Goal: Communication & Community: Answer question/provide support

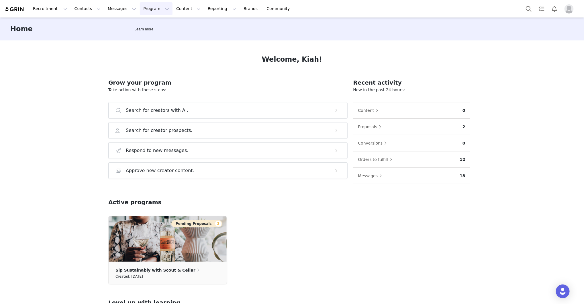
click at [146, 11] on button "Program Program" at bounding box center [156, 8] width 33 height 13
click at [169, 26] on div "Activations" at bounding box center [153, 25] width 38 height 6
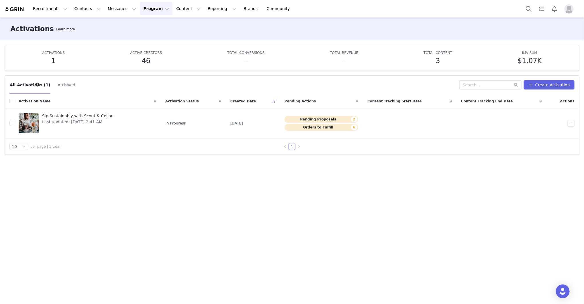
click at [141, 188] on div "All Activations (1) Archived Create Activation Activation Name Activation Statu…" at bounding box center [292, 187] width 584 height 232
click at [90, 124] on span "Last updated: Sep 30, 2025 2:41 AM" at bounding box center [77, 122] width 71 height 6
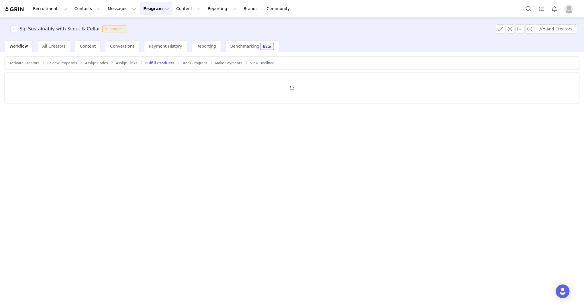
click at [65, 64] on span "Review Proposals" at bounding box center [62, 63] width 30 height 4
click at [64, 61] on span "Review Proposals" at bounding box center [64, 63] width 34 height 4
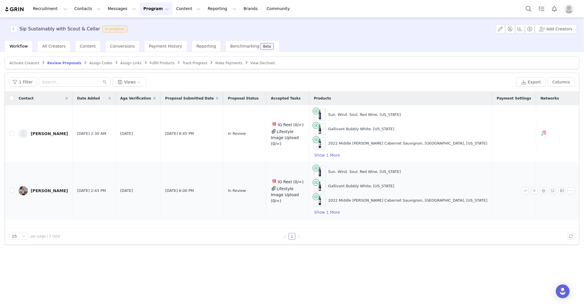
click at [42, 190] on div "[PERSON_NAME]" at bounding box center [49, 190] width 37 height 5
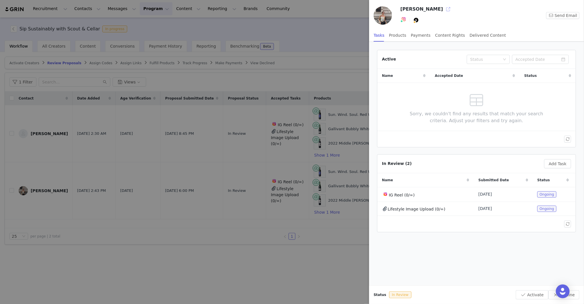
click at [389, 9] on button "button" at bounding box center [448, 9] width 9 height 9
click at [157, 202] on div at bounding box center [292, 152] width 584 height 304
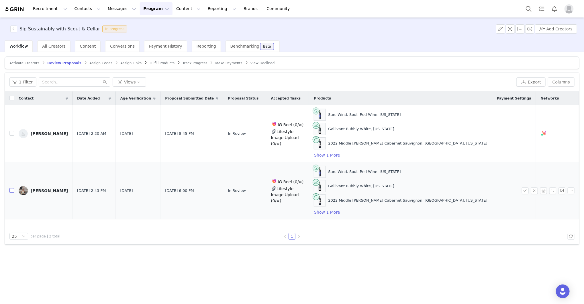
click at [11, 191] on input "checkbox" at bounding box center [11, 190] width 5 height 5
checkbox input "true"
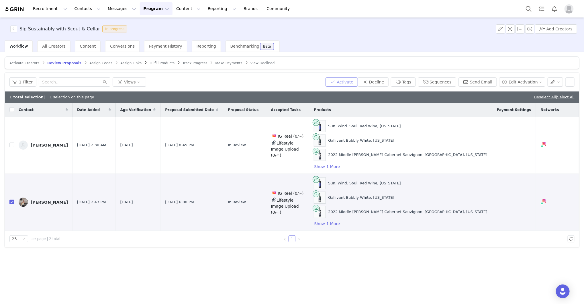
click at [345, 77] on button "Activate" at bounding box center [342, 81] width 32 height 9
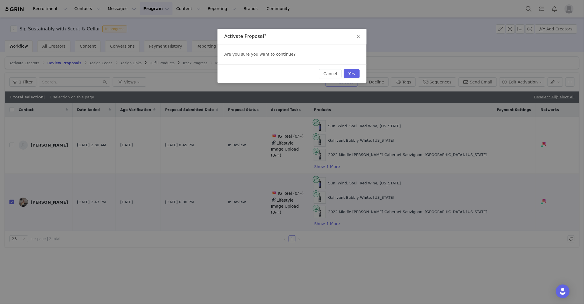
click at [345, 77] on button "Yes" at bounding box center [352, 73] width 16 height 9
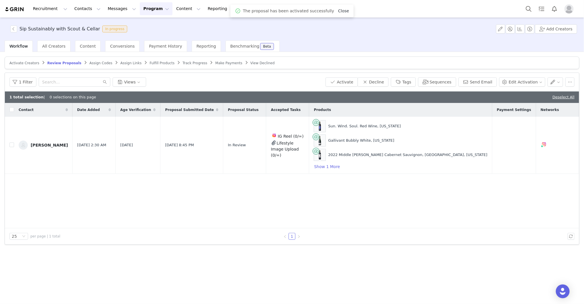
click at [341, 12] on link "Close" at bounding box center [343, 11] width 11 height 5
click at [389, 97] on link "Deselect All" at bounding box center [564, 97] width 22 height 4
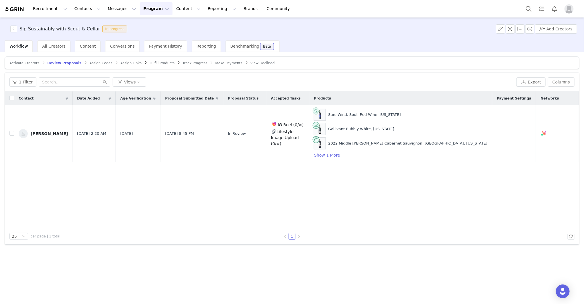
click at [150, 62] on span "Fulfill Products" at bounding box center [162, 63] width 25 height 4
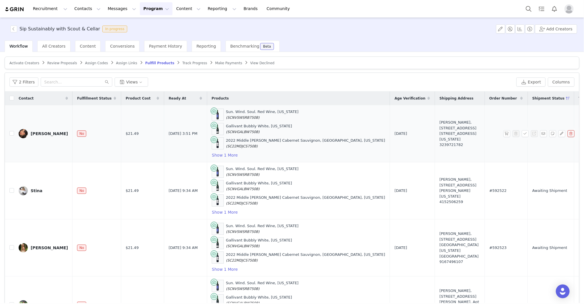
click at [389, 159] on td "2025-09-28" at bounding box center [412, 133] width 45 height 57
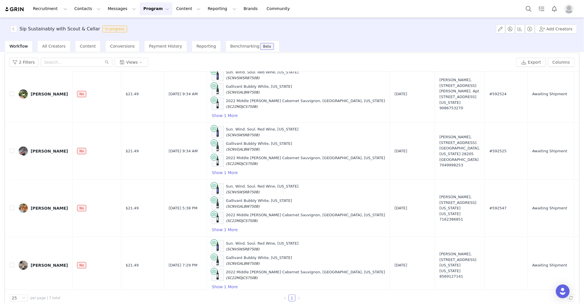
scroll to position [27, 0]
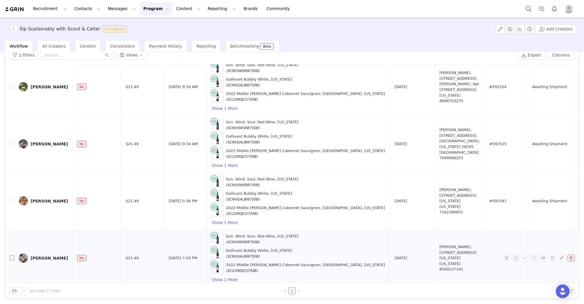
click at [11, 202] on input "checkbox" at bounding box center [11, 257] width 5 height 5
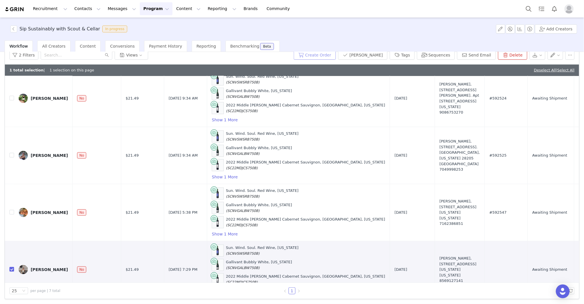
click at [325, 53] on button "Create Order" at bounding box center [315, 54] width 42 height 9
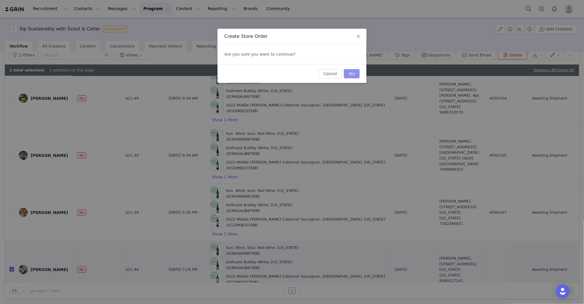
click at [359, 75] on button "Yes" at bounding box center [352, 73] width 16 height 9
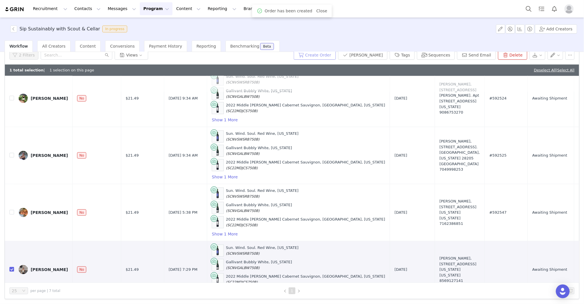
scroll to position [0, 0]
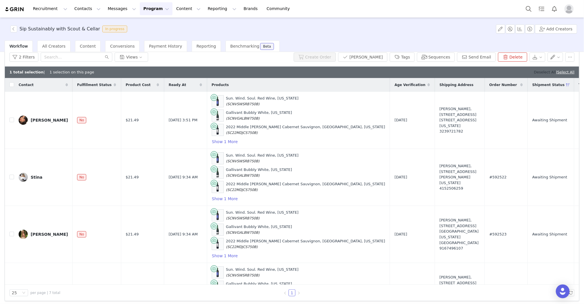
click at [389, 72] on link "Deselect All" at bounding box center [545, 72] width 22 height 4
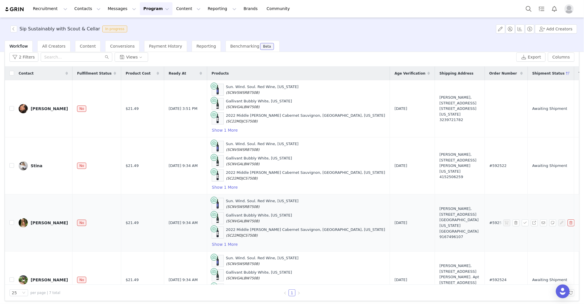
scroll to position [27, 0]
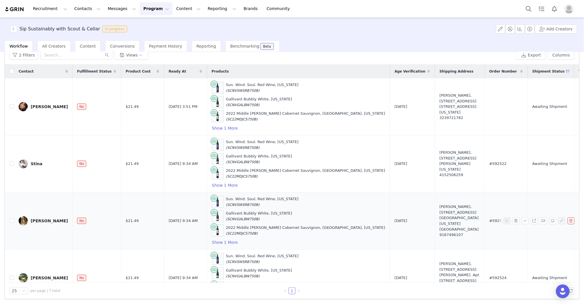
click at [389, 202] on td "#592523" at bounding box center [506, 220] width 43 height 57
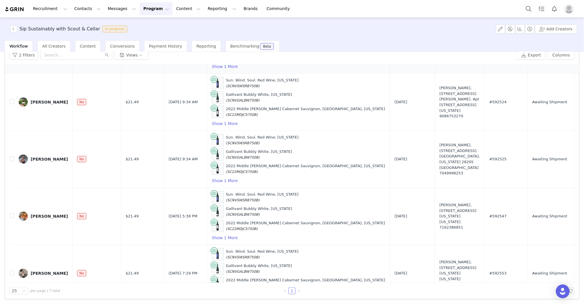
scroll to position [191, 0]
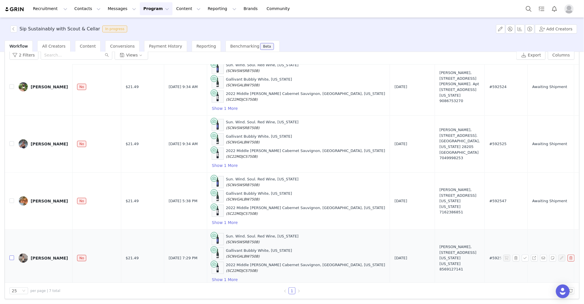
click at [11, 202] on input "checkbox" at bounding box center [11, 257] width 5 height 5
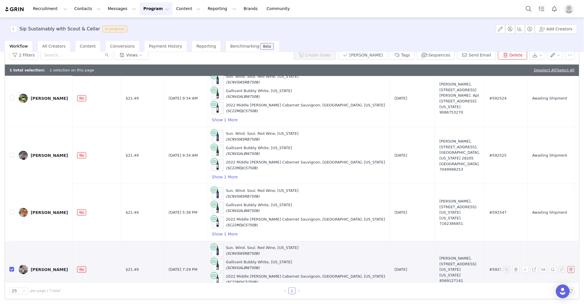
click at [40, 202] on div "Kendall" at bounding box center [49, 269] width 37 height 5
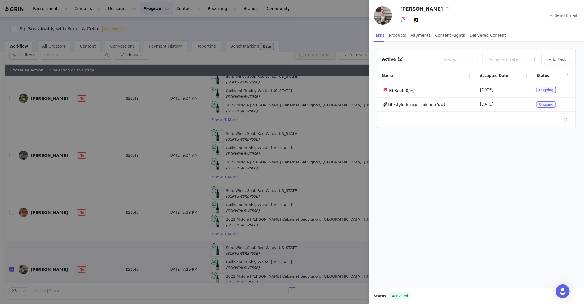
click at [389, 10] on button "button" at bounding box center [448, 9] width 9 height 9
click at [297, 6] on div at bounding box center [292, 152] width 584 height 304
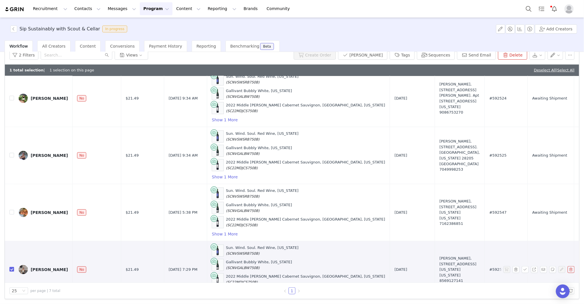
click at [11, 202] on input "checkbox" at bounding box center [11, 269] width 5 height 5
checkbox input "false"
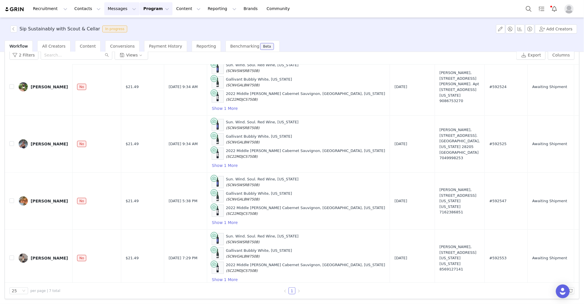
click at [110, 10] on button "Messages Messages" at bounding box center [121, 8] width 35 height 13
click at [115, 32] on link "Inbox" at bounding box center [120, 36] width 45 height 11
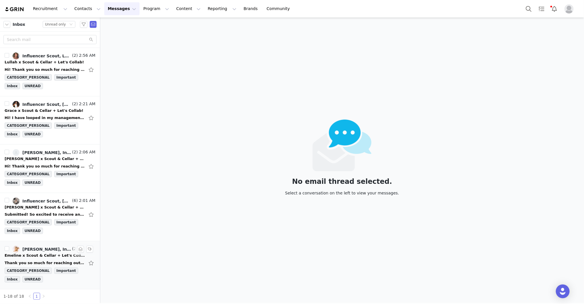
click at [97, 202] on li "[PERSON_NAME], Influencer Scout (2) 1:59 AM Emeline x Scout & Cellar + Let's Co…" at bounding box center [50, 265] width 100 height 48
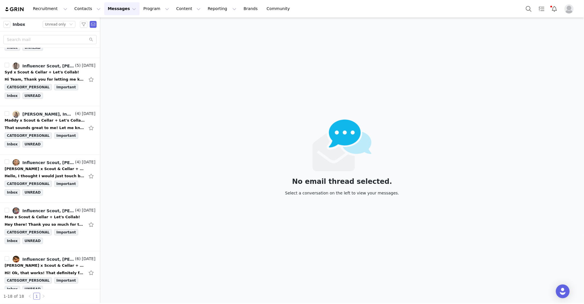
scroll to position [613, 0]
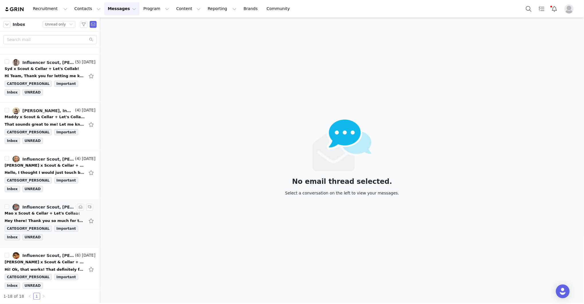
click at [54, 202] on div "Hey there! Thank you so much for thinking of me, for the moment I'm just workin…" at bounding box center [50, 220] width 91 height 9
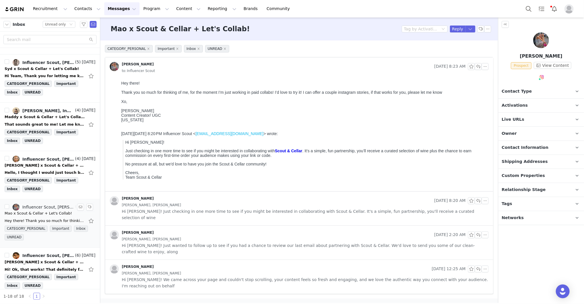
scroll to position [0, 0]
click at [82, 202] on button "button" at bounding box center [80, 207] width 7 height 7
click at [56, 163] on div "[PERSON_NAME] x Scout & Cellar + Let's Collab!" at bounding box center [45, 166] width 80 height 6
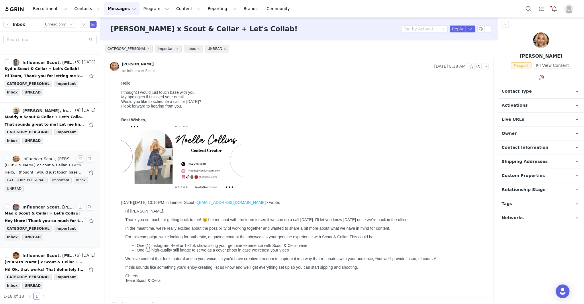
click at [79, 156] on button "button" at bounding box center [80, 159] width 7 height 7
click at [47, 114] on div "Maddy x Scout & Cellar + Let's Collab!" at bounding box center [45, 117] width 80 height 6
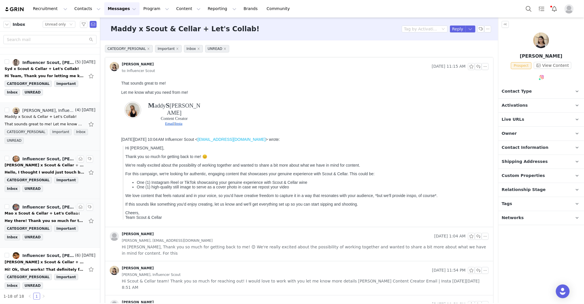
click at [389, 94] on span "Contact Type" at bounding box center [517, 91] width 30 height 6
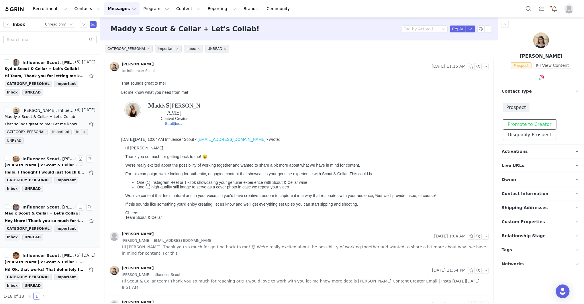
click at [389, 126] on button "Promote to Creator" at bounding box center [530, 124] width 54 height 10
click at [389, 152] on p "Activations" at bounding box center [534, 152] width 72 height 14
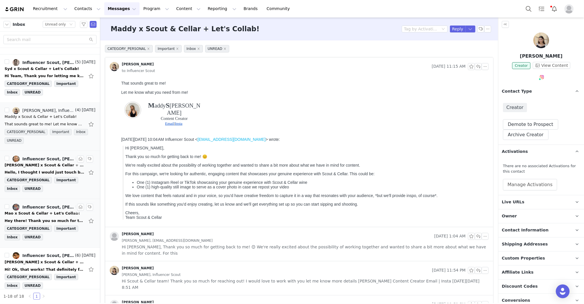
click at [389, 194] on div "There are no associated Activations for this contact Manage Activations" at bounding box center [541, 177] width 86 height 36
click at [389, 185] on button "Manage Activations" at bounding box center [530, 184] width 54 height 11
click at [389, 202] on div "Select Activation" at bounding box center [504, 206] width 34 height 9
click at [389, 202] on li "Sip Sustainably with Scout & Cellar" at bounding box center [517, 217] width 67 height 9
click at [389, 202] on button "Apply" at bounding box center [494, 220] width 21 height 9
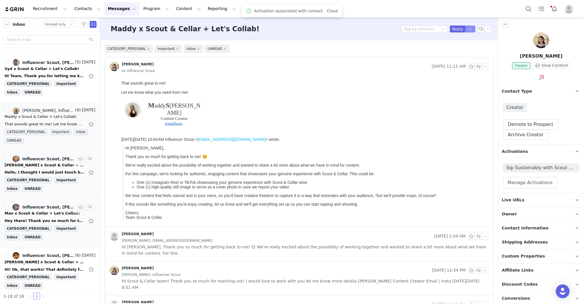
click at [389, 30] on button "button" at bounding box center [471, 29] width 10 height 7
click at [389, 52] on li "Reply All" at bounding box center [465, 48] width 24 height 9
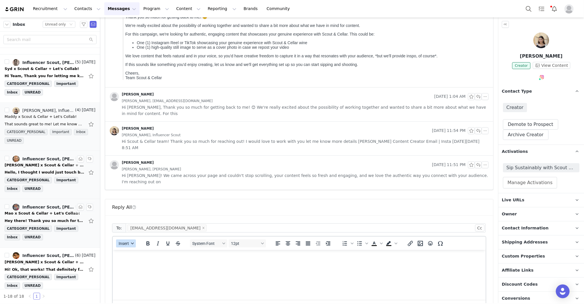
click at [126, 202] on button "Insert" at bounding box center [126, 243] width 20 height 8
click at [130, 202] on div "Insert Template" at bounding box center [147, 233] width 52 height 7
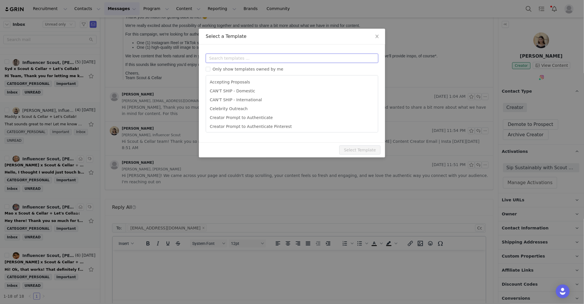
click at [268, 57] on input "text" at bounding box center [292, 58] width 173 height 9
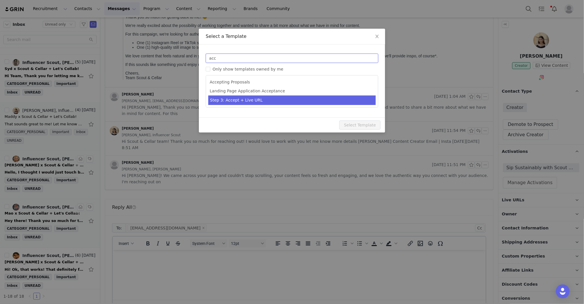
type input "acc"
click at [261, 97] on li "Step 3: Accept + Live URL" at bounding box center [291, 99] width 167 height 9
type input "[first_name] x Scout & Cellar - Let's Collab!"
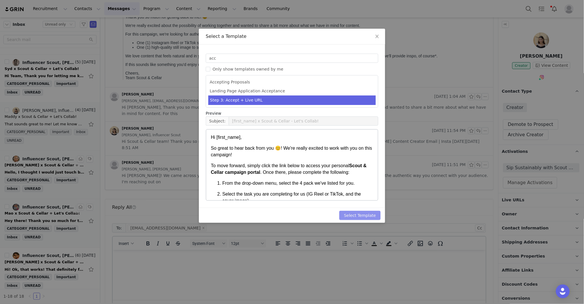
click at [356, 202] on button "Select Template" at bounding box center [359, 215] width 41 height 9
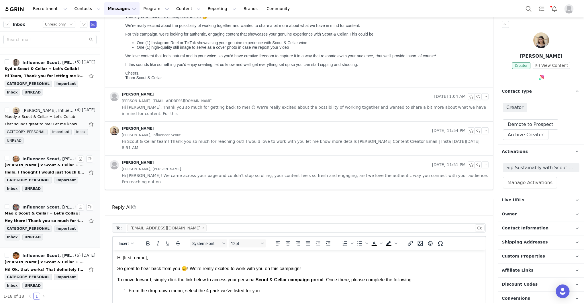
click at [265, 202] on p "Hi [first_name]," at bounding box center [299, 257] width 364 height 6
click at [246, 202] on p "Hi First Name ," at bounding box center [299, 257] width 364 height 6
click at [389, 202] on div "To: contact@maddysoler.com Cc Cc: Insert System Font 12pt To open the popup, pr…" at bounding box center [299, 294] width 388 height 159
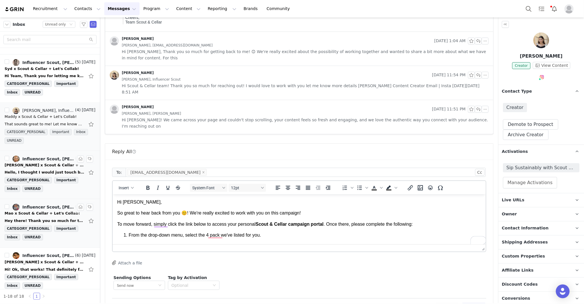
scroll to position [196, 0]
click at [389, 202] on button "Preview" at bounding box center [474, 306] width 25 height 9
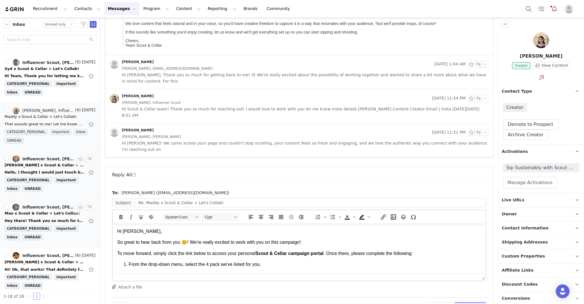
scroll to position [0, 0]
click at [389, 202] on button "Send Email" at bounding box center [471, 306] width 32 height 9
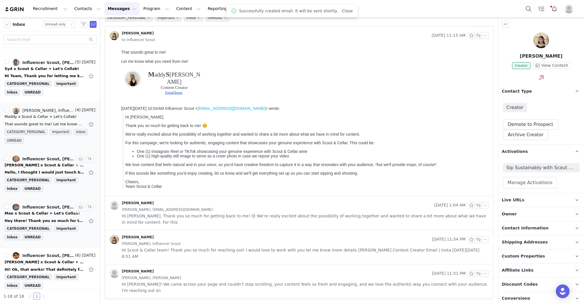
scroll to position [11, 0]
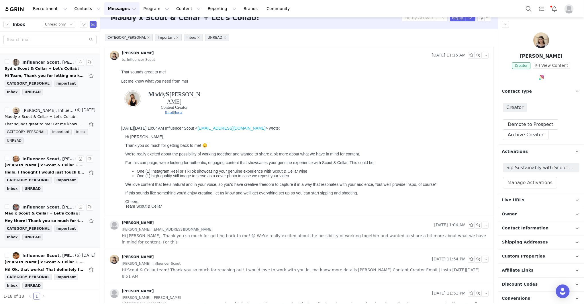
click at [46, 66] on div "Syd x Scout & Cellar + Let's Collab!" at bounding box center [42, 69] width 75 height 6
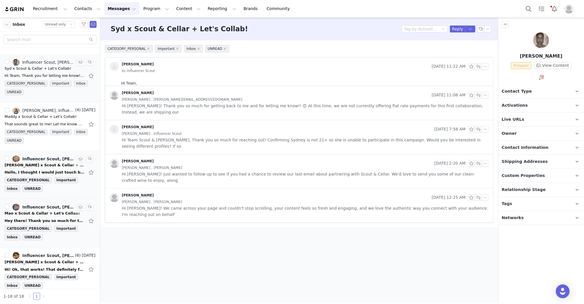
scroll to position [0, 0]
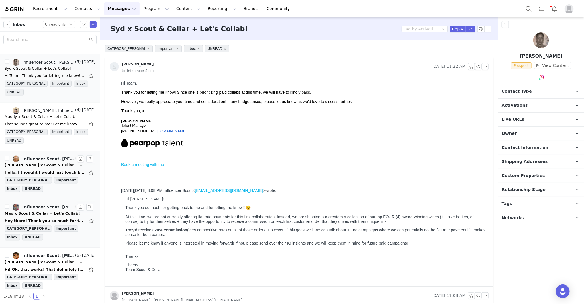
click at [389, 184] on p "Relationship Stage Use relationship stages to move contacts through a logical s…" at bounding box center [534, 190] width 72 height 14
click at [389, 78] on img at bounding box center [542, 77] width 5 height 5
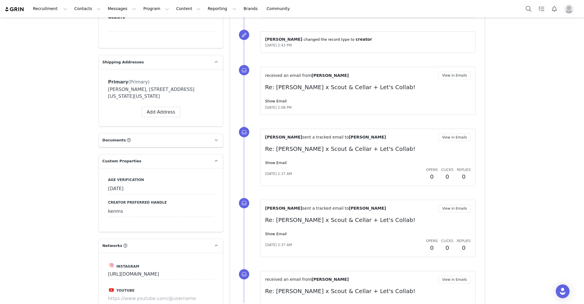
scroll to position [482, 0]
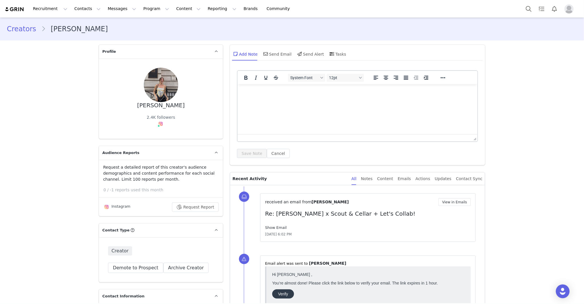
click at [271, 227] on link "Show Email" at bounding box center [275, 227] width 21 height 4
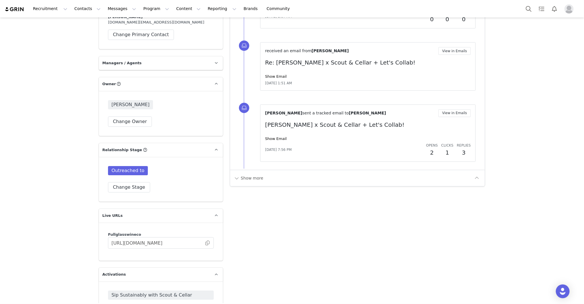
scroll to position [929, 0]
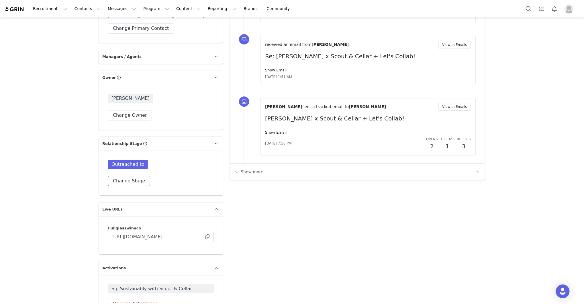
click at [114, 183] on button "Change Stage" at bounding box center [129, 181] width 42 height 10
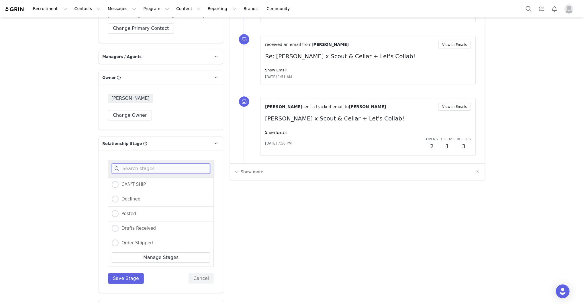
click at [129, 165] on input at bounding box center [161, 168] width 98 height 10
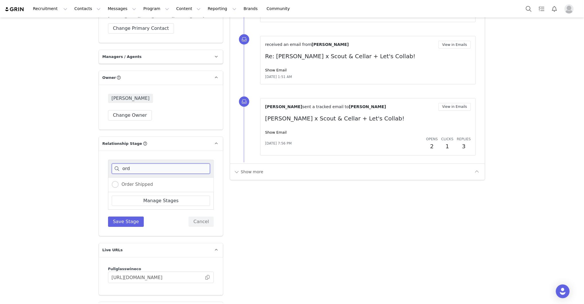
type input "ord"
click at [109, 186] on div "Order Shipped" at bounding box center [161, 184] width 106 height 15
click at [116, 184] on span at bounding box center [115, 184] width 7 height 7
click at [116, 184] on input "Order Shipped" at bounding box center [115, 184] width 7 height 7
radio input "true"
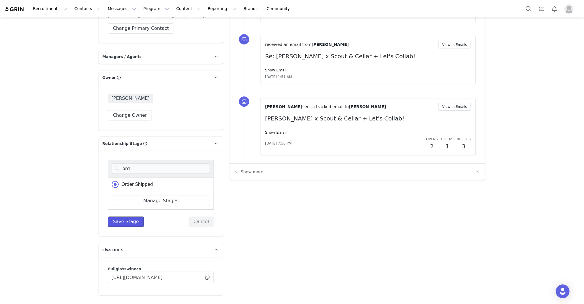
click at [126, 217] on button "Save Stage" at bounding box center [126, 221] width 36 height 10
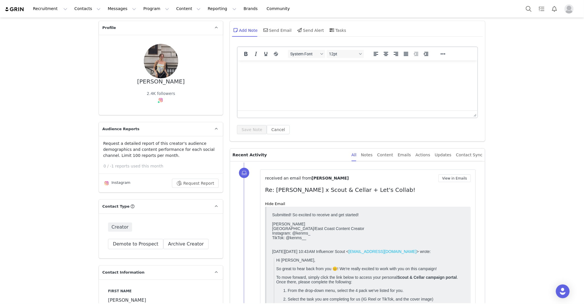
scroll to position [11, 0]
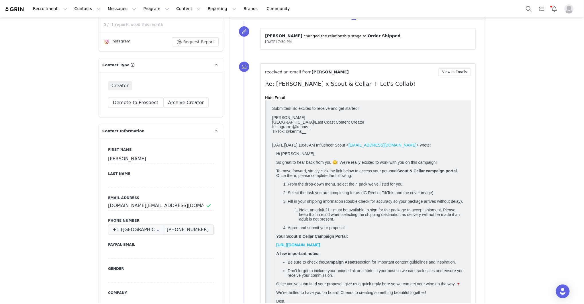
scroll to position [183, 0]
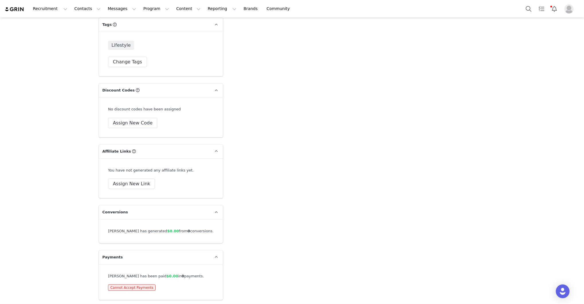
scroll to position [1286, 0]
click at [136, 122] on button "Assign New Code" at bounding box center [132, 123] width 49 height 10
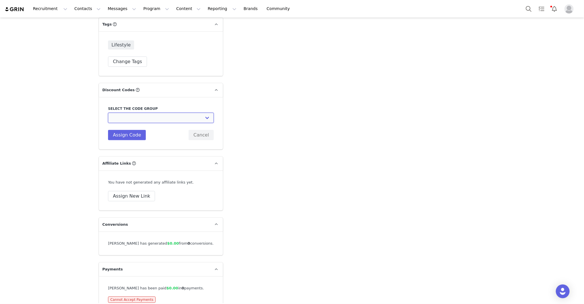
click at [136, 122] on select "Scout & Cellar: Scout & Cellar Grin" at bounding box center [161, 118] width 106 height 10
select select "10010005"
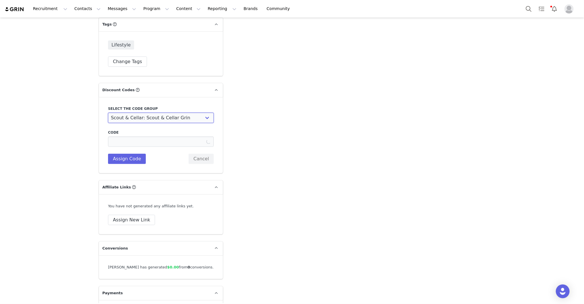
type input "KENMS25"
click at [133, 162] on button "Assign Code" at bounding box center [127, 159] width 38 height 10
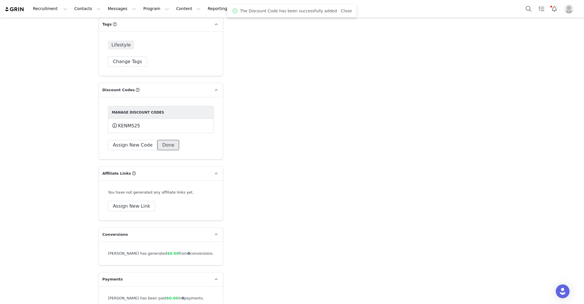
click at [167, 145] on button "Done" at bounding box center [168, 145] width 22 height 10
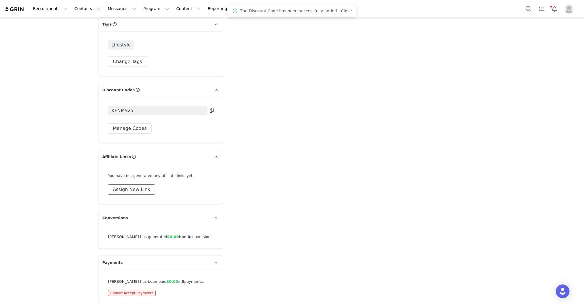
click at [130, 193] on button "Assign New Link" at bounding box center [131, 189] width 47 height 10
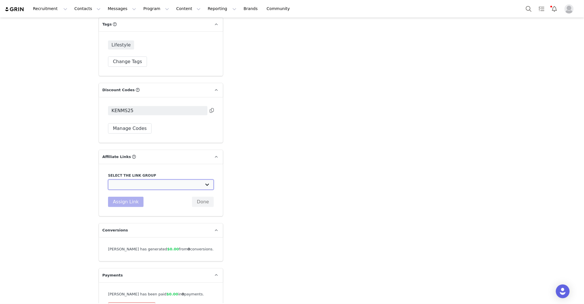
click at [130, 185] on select "Scout & Cellar Grin: https://scoutandcellar.com/collections/all-wines/discount" at bounding box center [161, 184] width 106 height 10
select select "33000"
click at [130, 204] on button "Assign Link" at bounding box center [126, 202] width 36 height 10
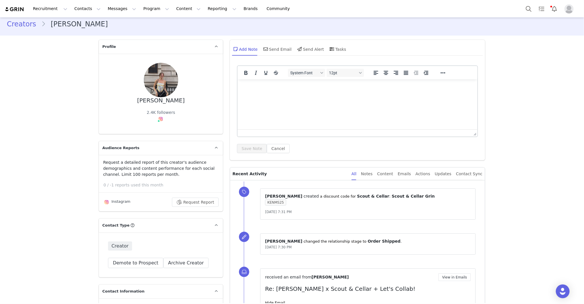
scroll to position [0, 0]
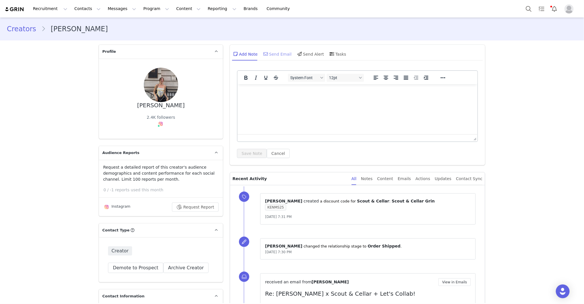
click at [277, 52] on div "Send Email" at bounding box center [277, 54] width 30 height 14
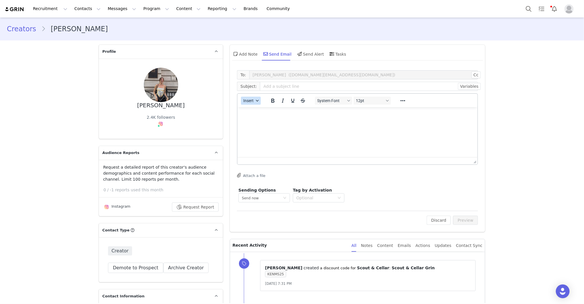
click at [247, 101] on span "Insert" at bounding box center [249, 100] width 10 height 5
click at [249, 108] on div "Insert Template" at bounding box center [272, 110] width 52 height 7
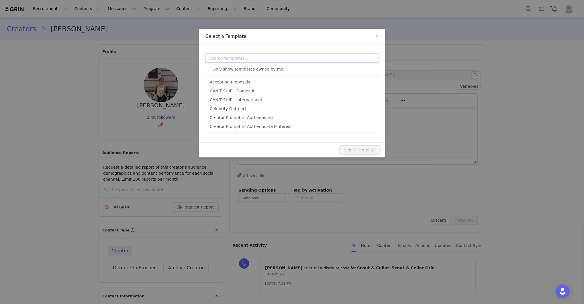
click at [245, 57] on input "text" at bounding box center [292, 58] width 173 height 9
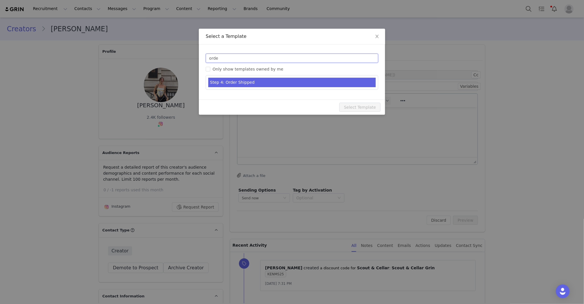
type input "orde"
type input "[first_name] x Scout & Cellar - Let's Collab!"
click at [253, 80] on li "Step 4: Order Shipped" at bounding box center [291, 82] width 167 height 9
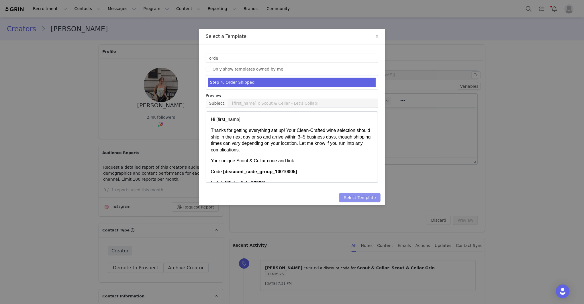
click at [376, 194] on button "Select Template" at bounding box center [359, 197] width 41 height 9
type input "[first_name] x Scout & Cellar - Let's Collab!"
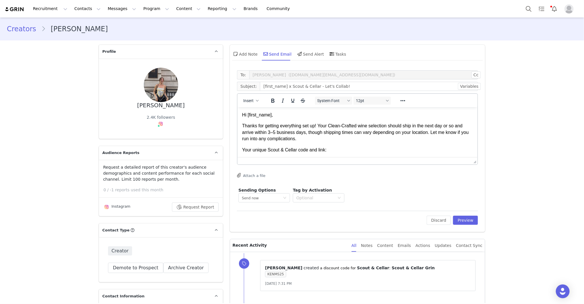
click at [296, 119] on body "Hi [first_name], Thanks for getting everything set up! Your Clean-Crafted wine …" at bounding box center [357, 203] width 231 height 183
click at [296, 115] on p "Hi First Name ," at bounding box center [357, 115] width 231 height 6
click at [464, 216] on button "Preview" at bounding box center [465, 220] width 25 height 9
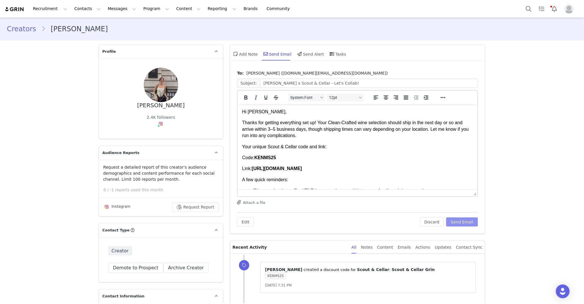
drag, startPoint x: 473, startPoint y: 159, endPoint x: 455, endPoint y: 187, distance: 33.0
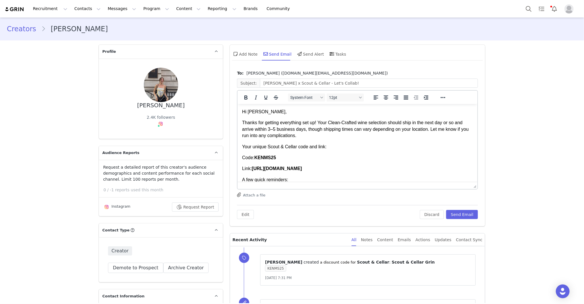
click at [448, 150] on body "Hi Kendall, Thanks for getting everything set up! Your Clean-Crafted wine selec…" at bounding box center [357, 199] width 231 height 183
click at [468, 213] on button "Send Email" at bounding box center [462, 214] width 32 height 9
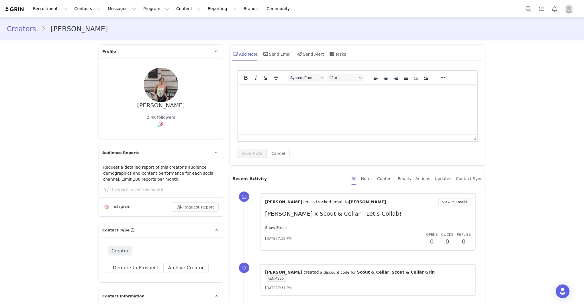
click at [282, 226] on link "Show Email" at bounding box center [275, 227] width 21 height 4
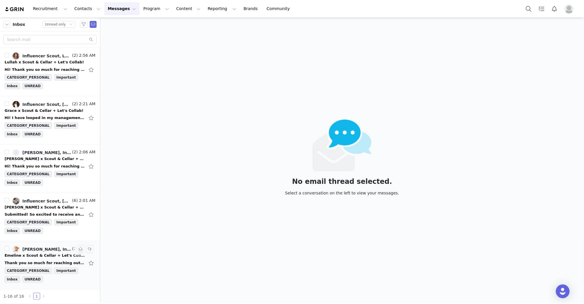
click at [99, 283] on li "[PERSON_NAME], Influencer Scout (2) 1:59 AM Emeline x Scout & Cellar + Let's Co…" at bounding box center [50, 265] width 100 height 48
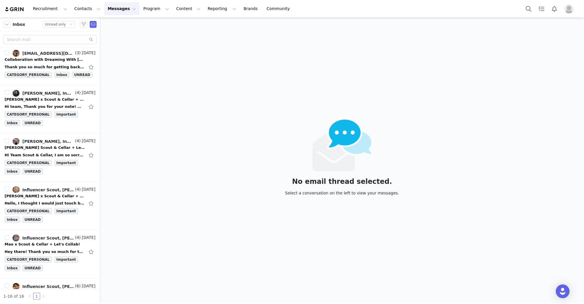
scroll to position [517, 0]
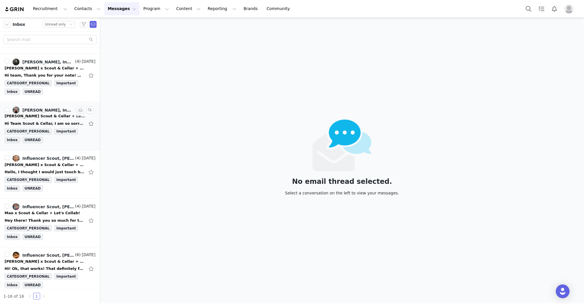
click at [39, 114] on div "[PERSON_NAME] Scout & Cellar + Let's Collab!" at bounding box center [45, 117] width 80 height 6
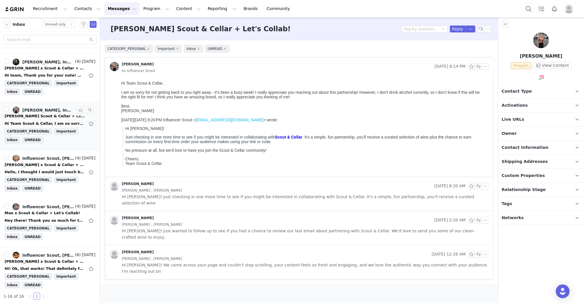
scroll to position [0, 0]
click at [80, 107] on button "button" at bounding box center [80, 110] width 7 height 7
click at [58, 65] on div "[PERSON_NAME] x Scout & Cellar + Let's Collab!" at bounding box center [45, 68] width 80 height 6
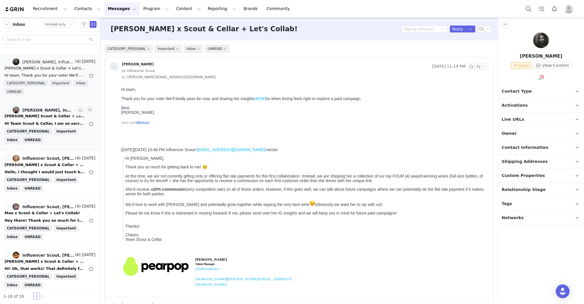
click at [516, 192] on span "Relationship Stage" at bounding box center [524, 190] width 44 height 6
click at [520, 221] on button "Change Stage" at bounding box center [524, 222] width 42 height 10
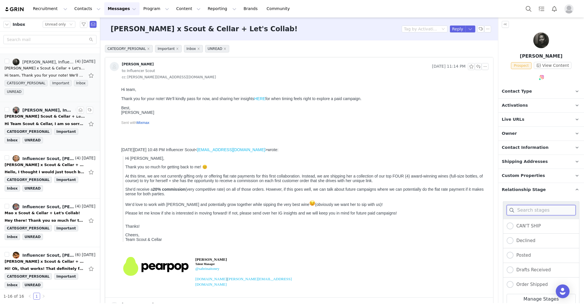
click at [521, 208] on input at bounding box center [541, 210] width 69 height 10
type input "dec"
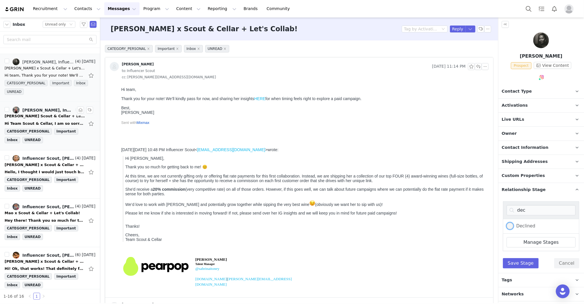
click at [521, 226] on span "Declined" at bounding box center [525, 225] width 22 height 5
click at [514, 226] on input "Declined" at bounding box center [510, 225] width 7 height 7
radio input "true"
click at [521, 264] on button "Save Stage" at bounding box center [521, 263] width 36 height 10
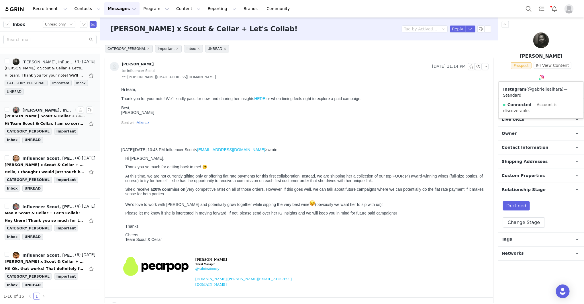
click at [543, 90] on link "@gabrielleaihara" at bounding box center [545, 89] width 34 height 5
click at [98, 94] on li "[PERSON_NAME], Influencer Scout, [PERSON_NAME] (4) [DATE] [PERSON_NAME] x Scout…" at bounding box center [50, 78] width 100 height 48
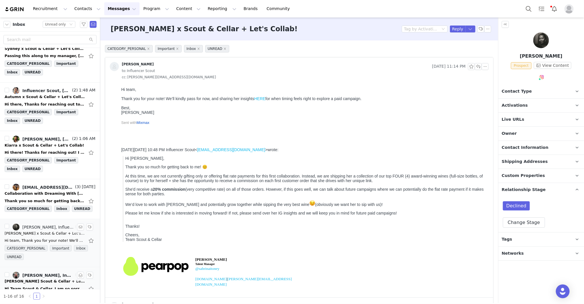
scroll to position [345, 0]
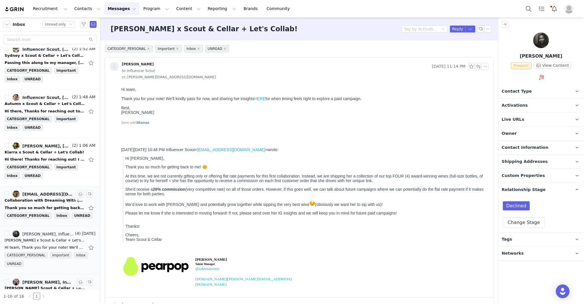
click at [35, 198] on div "Collaboration with Dreaming With [PERSON_NAME]" at bounding box center [45, 201] width 80 height 6
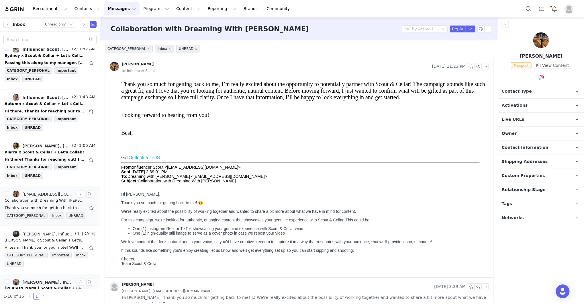
scroll to position [0, 0]
click at [82, 191] on button "button" at bounding box center [80, 194] width 7 height 7
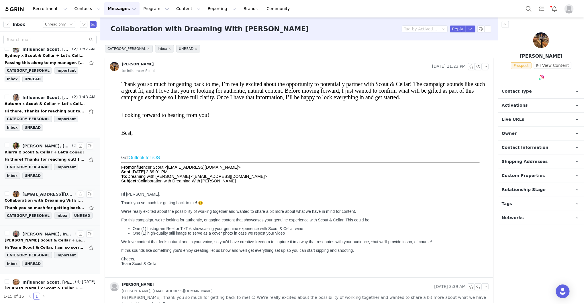
click at [42, 149] on div "Kiarra x Scout & Cellar + Let's Collab!" at bounding box center [45, 152] width 80 height 6
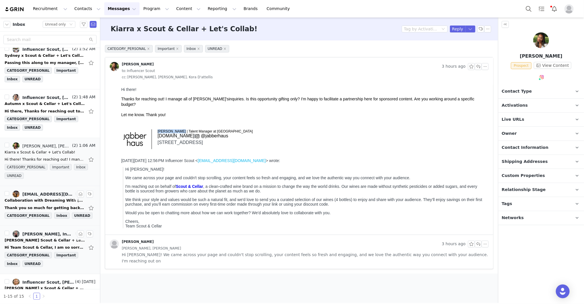
drag, startPoint x: 181, startPoint y: 125, endPoint x: 157, endPoint y: 125, distance: 24.1
click at [157, 129] on td "[PERSON_NAME] | Talent Manager at [GEOGRAPHIC_DATA] [DOMAIN_NAME] | @jabberhaus…" at bounding box center [222, 139] width 141 height 20
copy td "[PERSON_NAME]"
click at [472, 26] on button "button" at bounding box center [471, 29] width 10 height 7
click at [466, 46] on li "Reply All" at bounding box center [465, 48] width 24 height 9
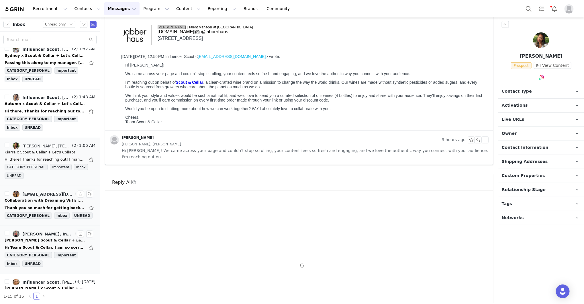
scroll to position [122, 0]
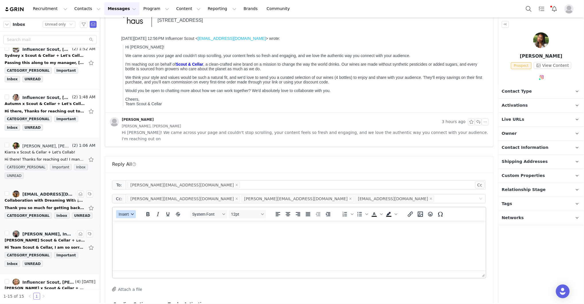
click at [129, 210] on button "Insert" at bounding box center [126, 214] width 20 height 8
click at [131, 216] on div "Insert Template" at bounding box center [147, 217] width 52 height 7
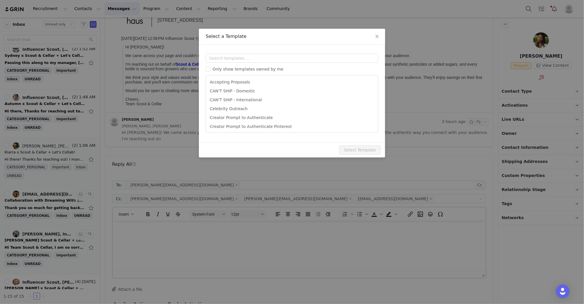
scroll to position [0, 0]
click at [233, 58] on input "text" at bounding box center [292, 58] width 173 height 9
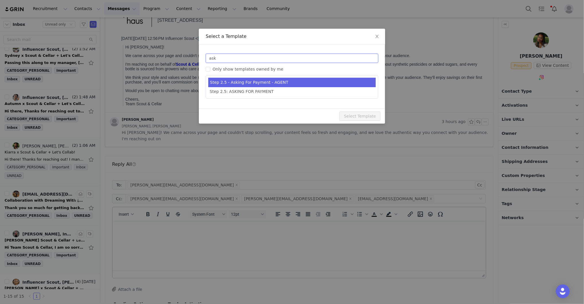
type input "ask"
type input "[first_name] x Scout & Cellar - Let's Collab!"
click at [231, 78] on li "Step 2.5 - Asking For Payment - AGENT" at bounding box center [291, 82] width 167 height 9
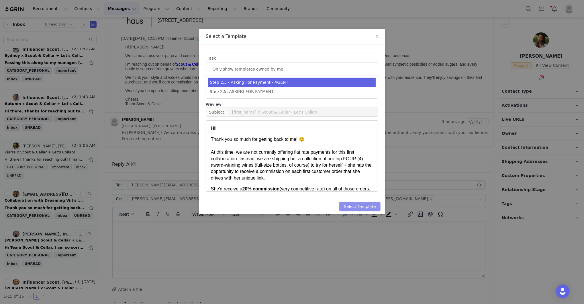
click at [369, 205] on button "Select Template" at bounding box center [359, 206] width 41 height 9
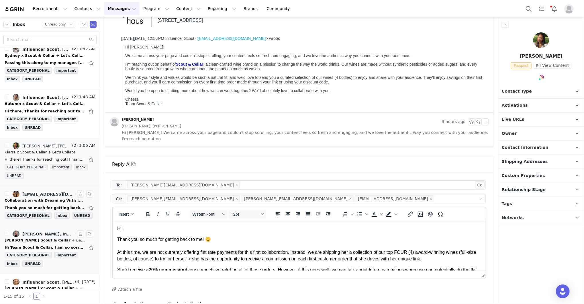
click at [181, 228] on p "Hi!" at bounding box center [299, 228] width 364 height 6
click at [293, 239] on p "Thank you so much for getting back to me! 😊 At this time, we are not currently …" at bounding box center [299, 249] width 364 height 26
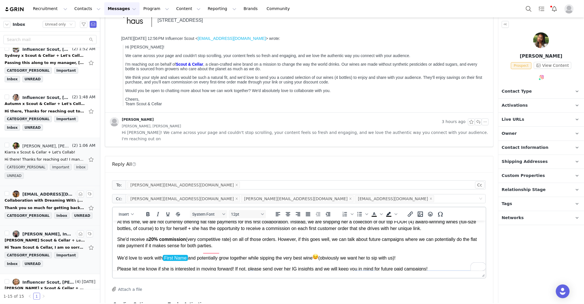
scroll to position [30, 0]
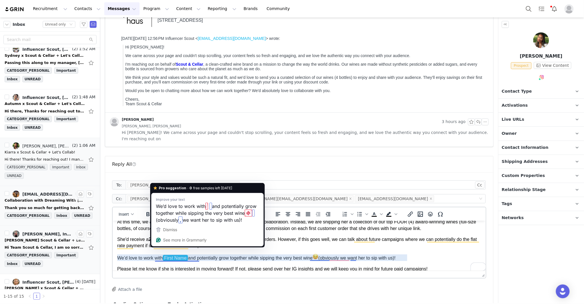
click at [191, 257] on p "We’d love to work with First Name and potentially grow together while sipping t…" at bounding box center [299, 256] width 364 height 7
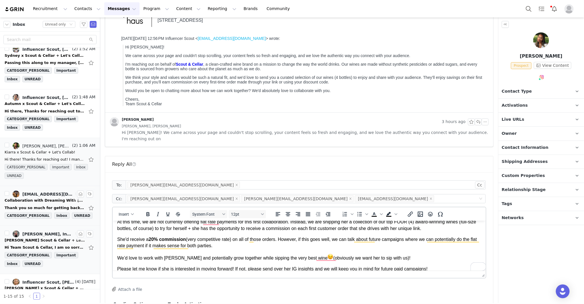
click at [488, 238] on div "To: [PERSON_NAME][EMAIL_ADDRESS][DOMAIN_NAME] Cc Cc: [PERSON_NAME][EMAIL_ADDRES…" at bounding box center [299, 258] width 388 height 173
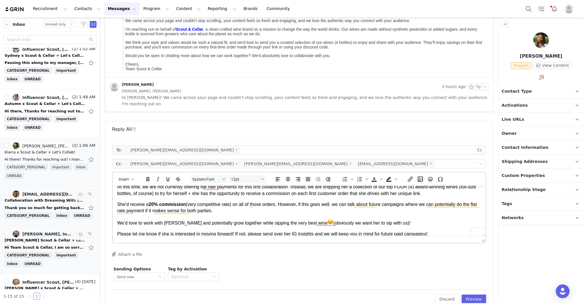
scroll to position [162, 0]
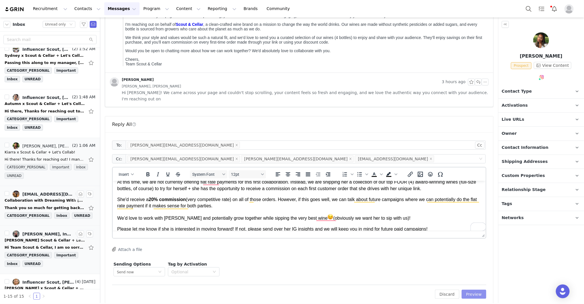
click at [477, 290] on button "Preview" at bounding box center [474, 294] width 25 height 9
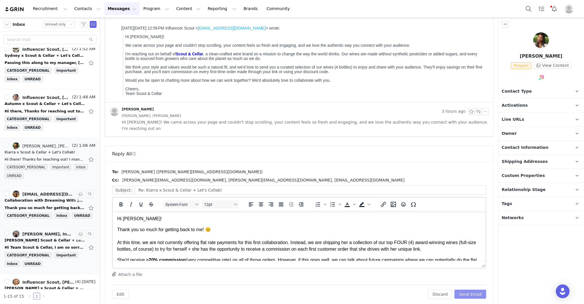
scroll to position [0, 0]
click at [407, 222] on body "Hi [PERSON_NAME]! Thank you so much for getting back to me! 😊 At this time, we …" at bounding box center [299, 271] width 364 height 112
click at [469, 290] on button "Send Email" at bounding box center [471, 294] width 32 height 9
